Goal: Information Seeking & Learning: Find specific fact

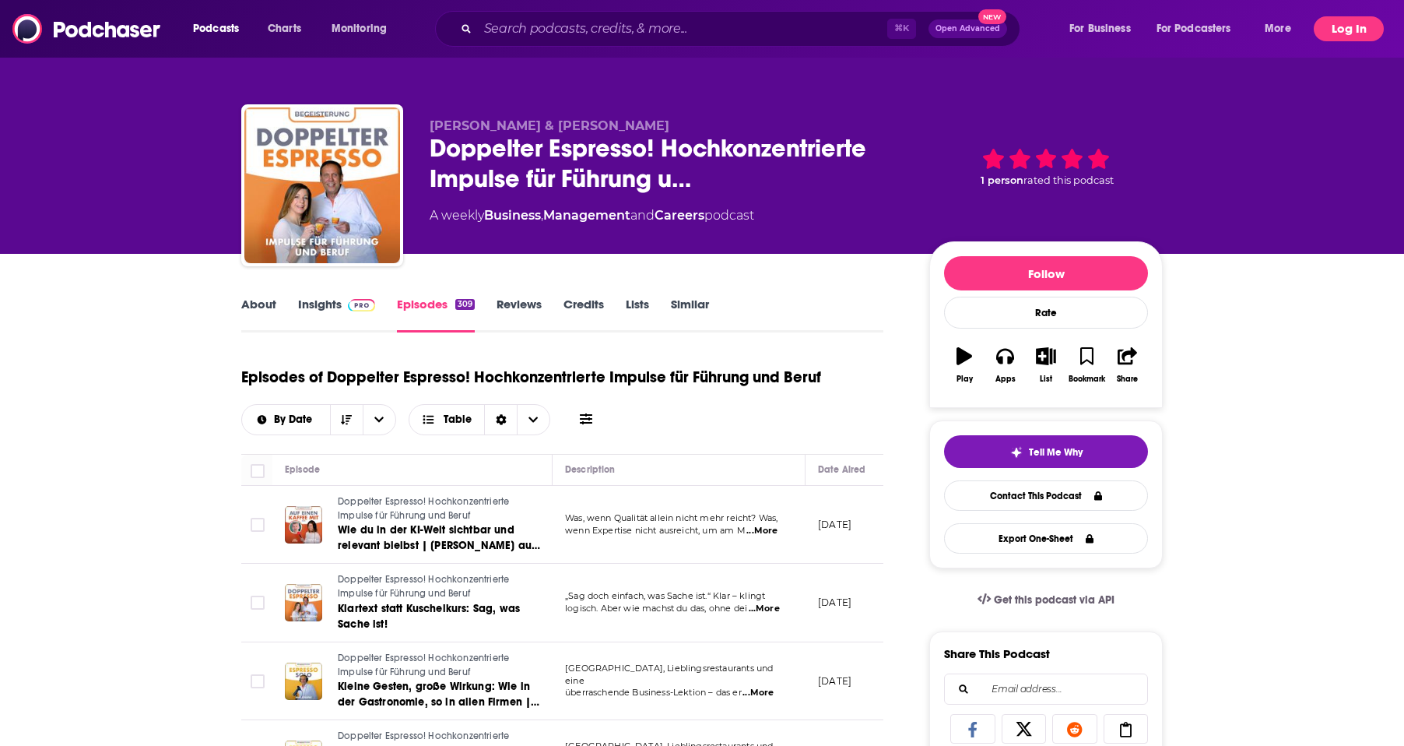
click at [1352, 31] on button "Log In" at bounding box center [1349, 28] width 70 height 25
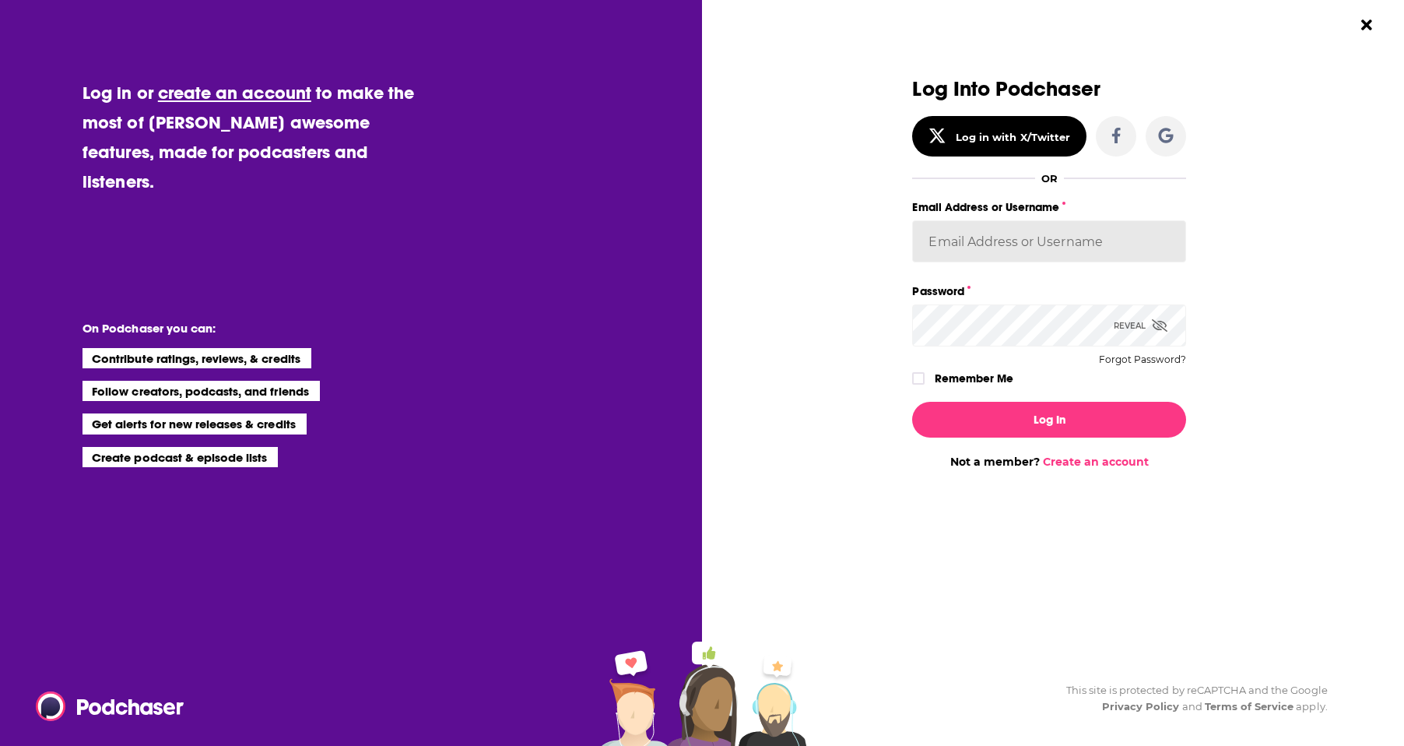
click at [1057, 235] on input "Email Address or Username" at bounding box center [1049, 241] width 274 height 42
type input "experts2podcasts"
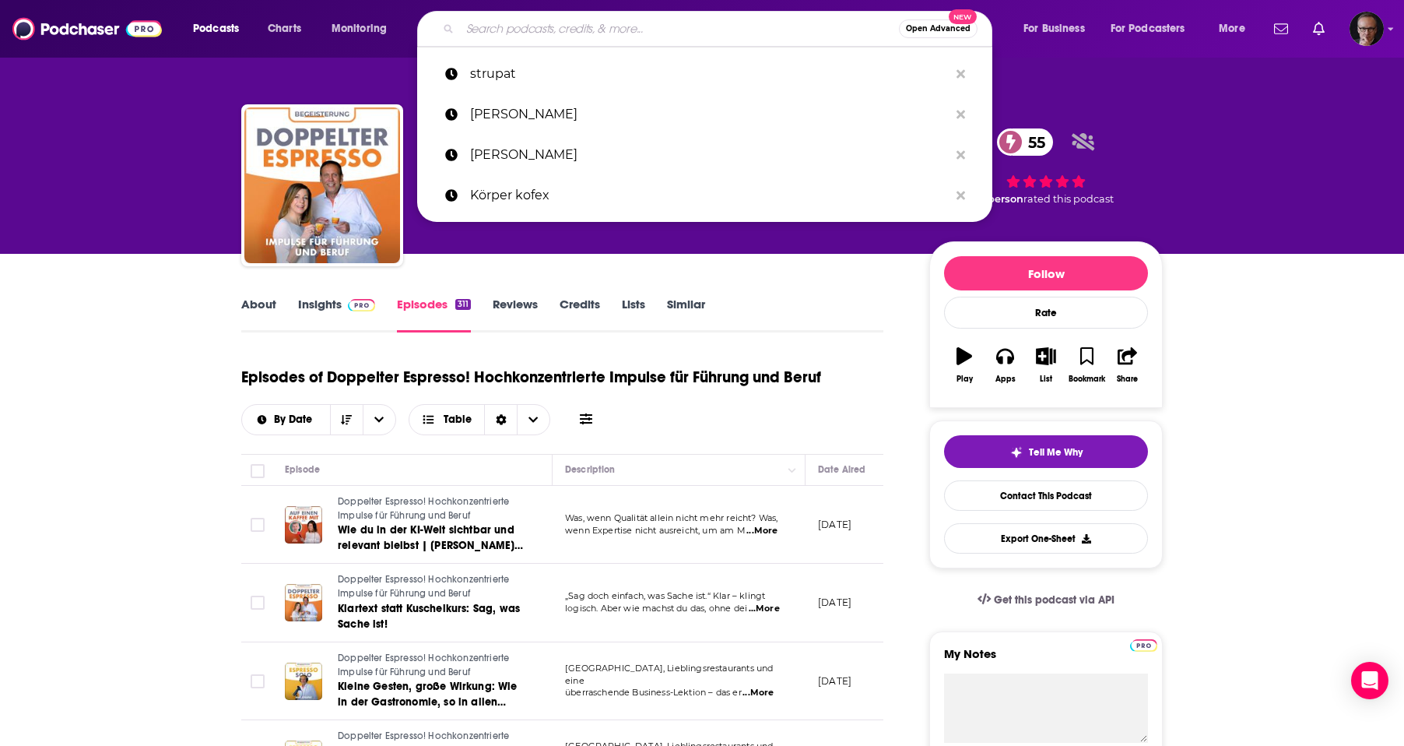
click at [569, 32] on input "Search podcasts, credits, & more..." at bounding box center [679, 28] width 439 height 25
paste input "[PERSON_NAME]"
type input "[PERSON_NAME]"
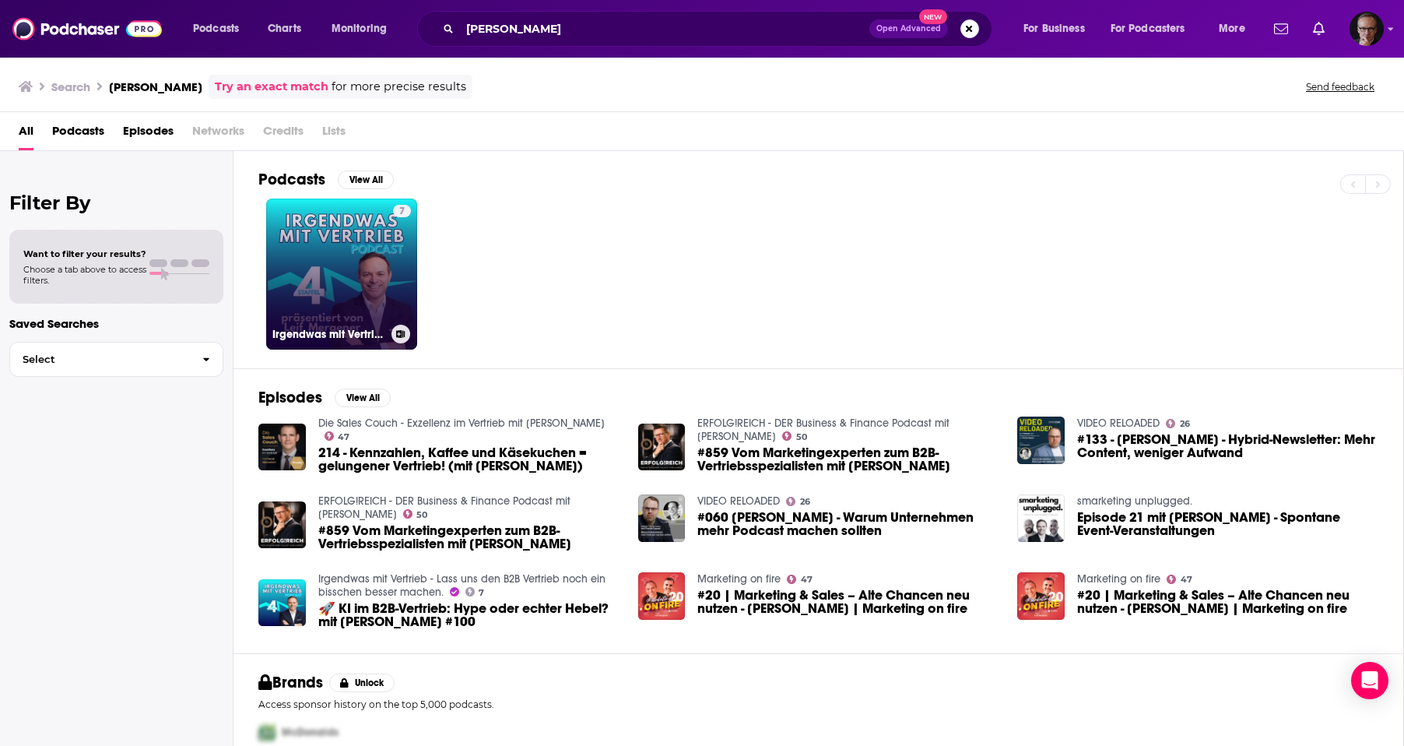
click at [337, 279] on link "7 Irgendwas mit Vertrieb - Lass uns den B2B Vertrieb noch ein bisschen besser m…" at bounding box center [341, 273] width 151 height 151
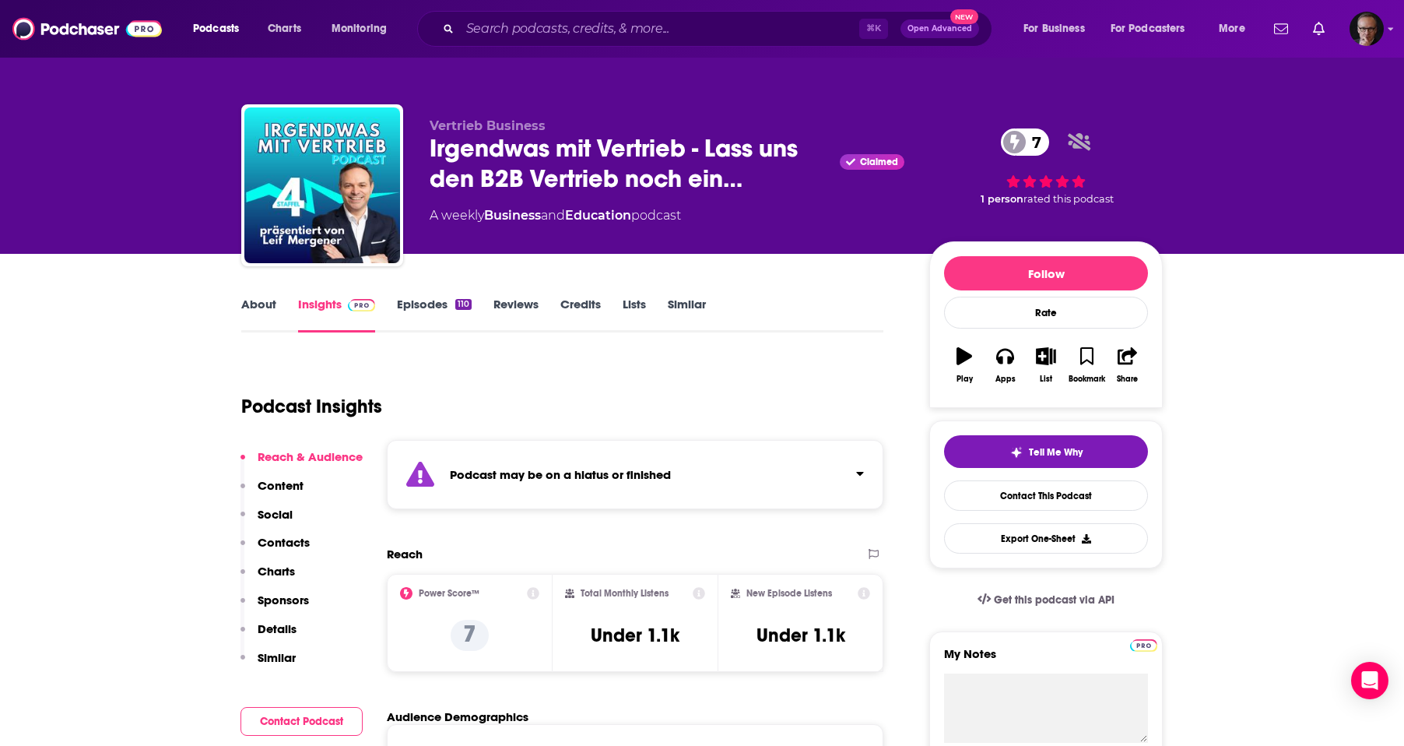
click at [431, 304] on link "Episodes 110" at bounding box center [434, 315] width 75 height 36
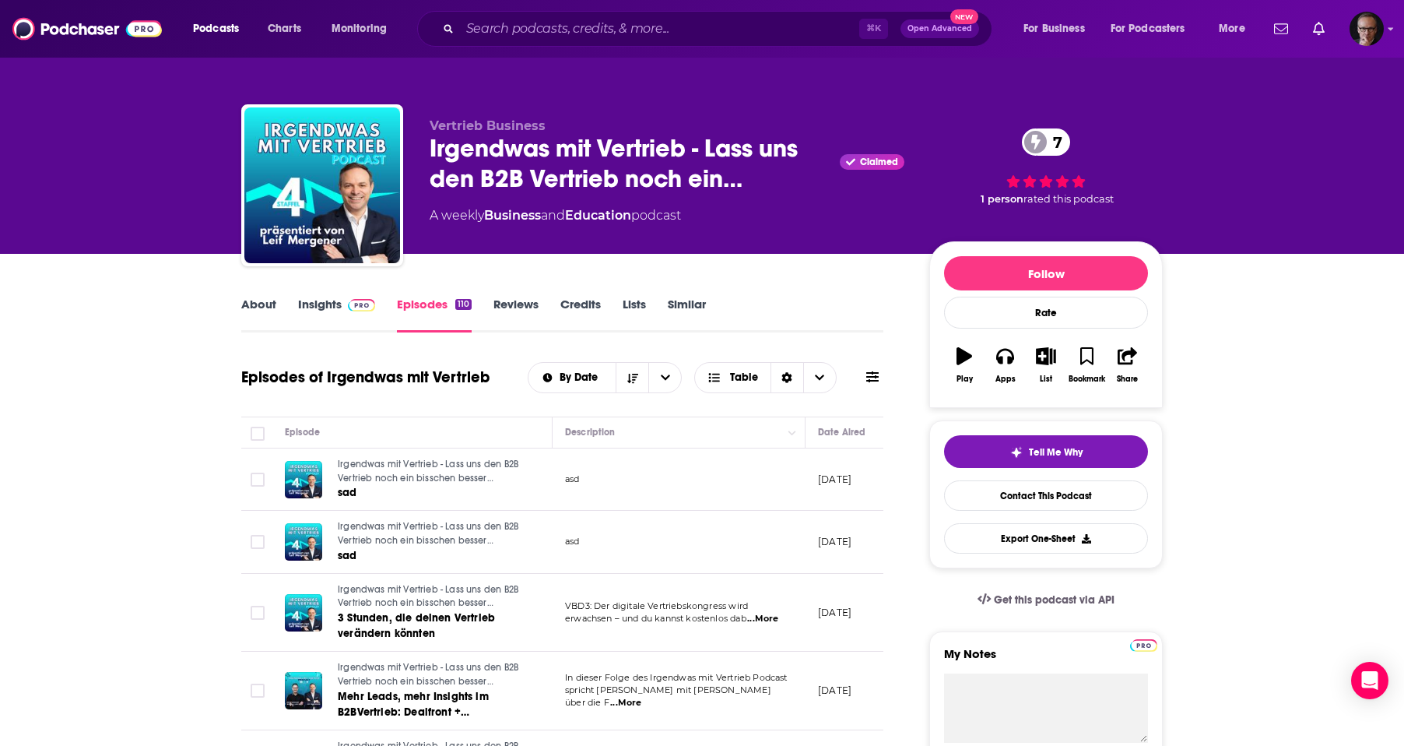
click at [339, 300] on link "Insights" at bounding box center [336, 315] width 77 height 36
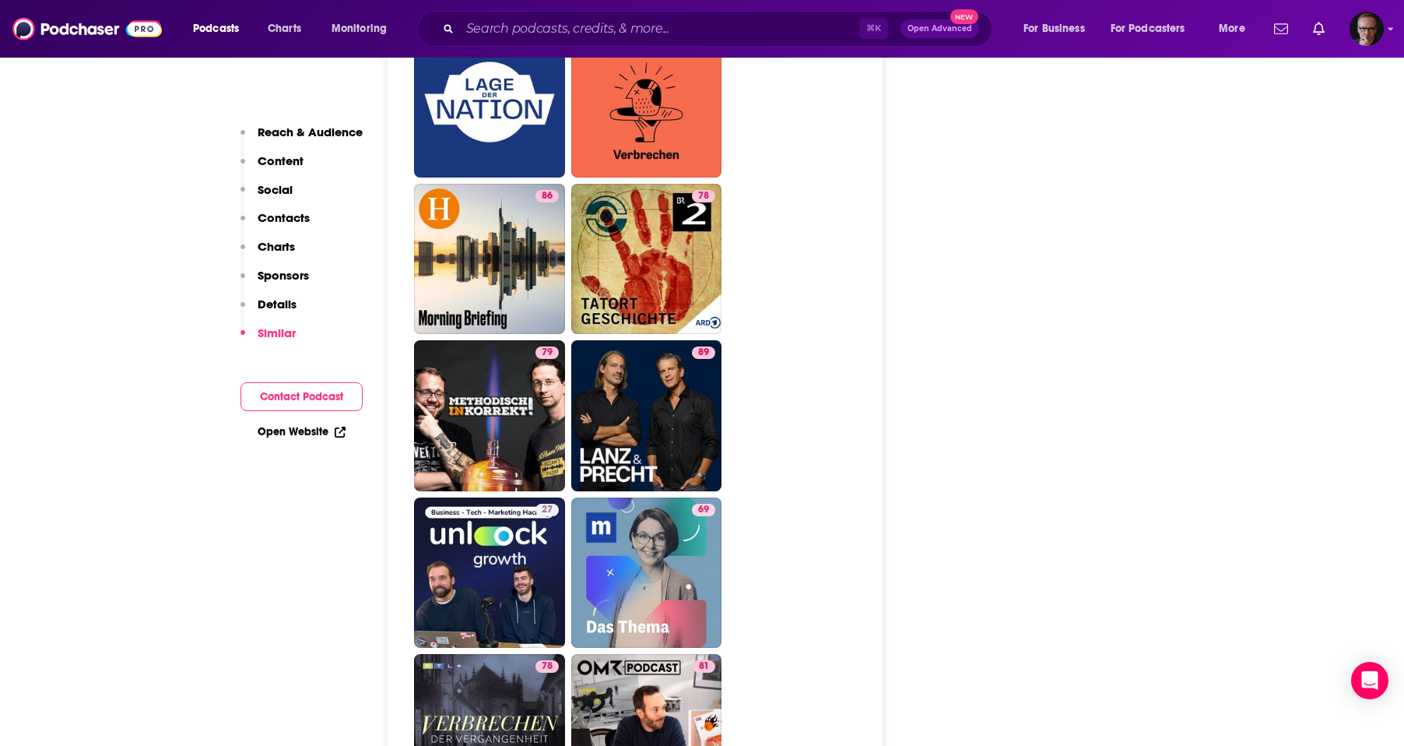
scroll to position [2105, 0]
